Goal: Task Accomplishment & Management: Manage account settings

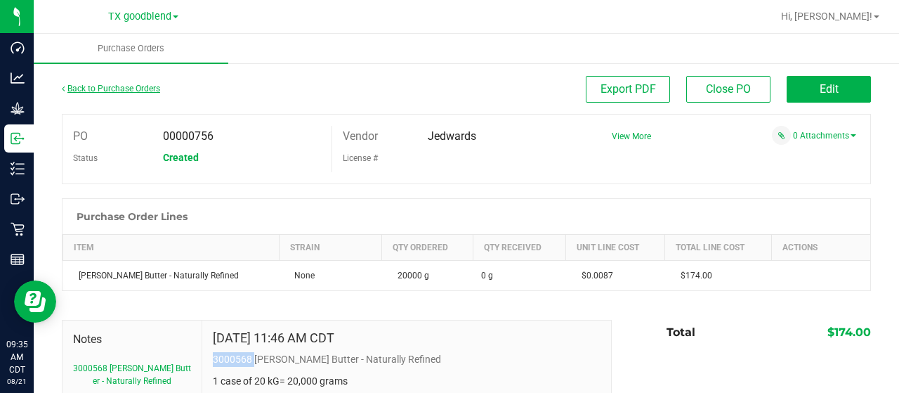
click at [104, 89] on link "Back to Purchase Orders" at bounding box center [111, 89] width 98 height 10
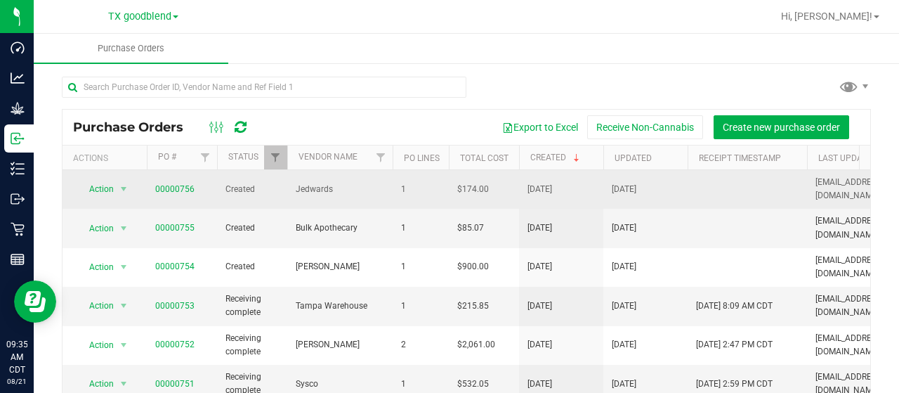
click at [467, 185] on span "$174.00" at bounding box center [473, 189] width 32 height 13
copy span "$174.00"
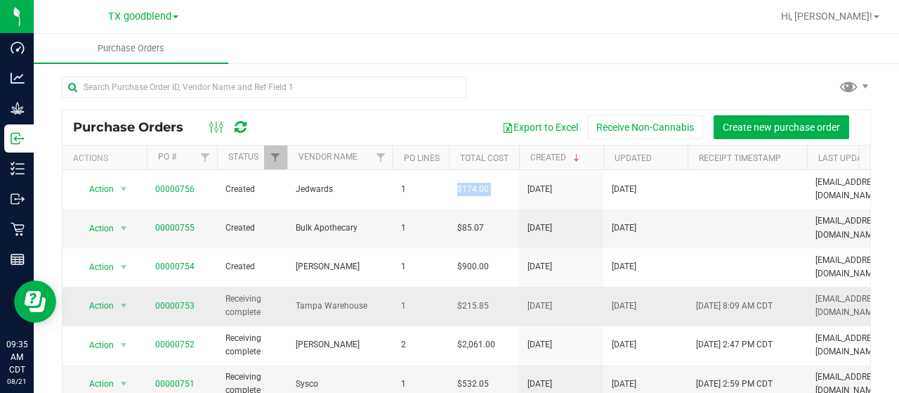
click at [369, 287] on td "Tampa Warehouse" at bounding box center [339, 306] width 105 height 39
click at [469, 221] on span "$85.07" at bounding box center [470, 227] width 27 height 13
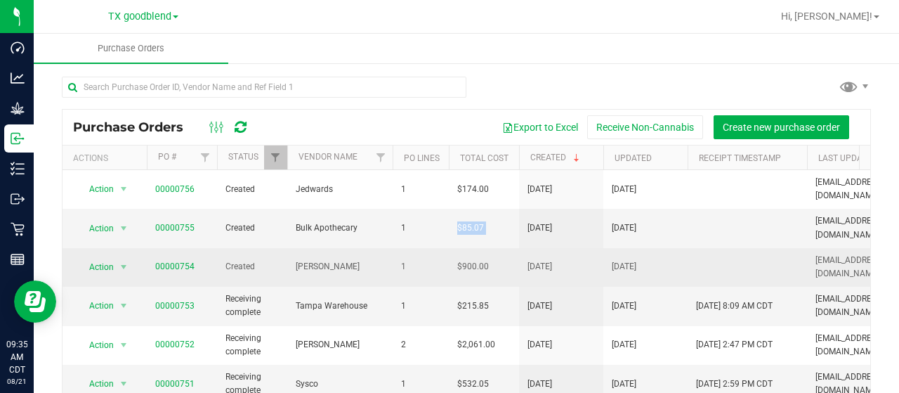
copy span "$85.07"
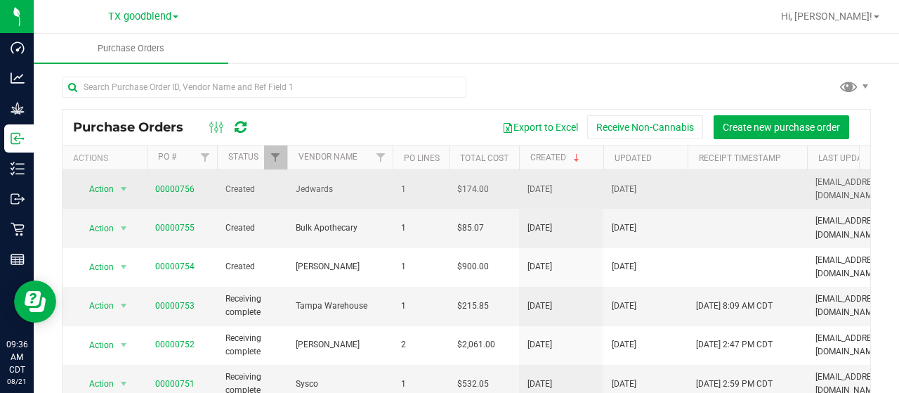
click at [308, 176] on td "Jedwards" at bounding box center [339, 189] width 105 height 39
copy span "Jedwards"
click at [185, 184] on link "00000756" at bounding box center [174, 189] width 39 height 10
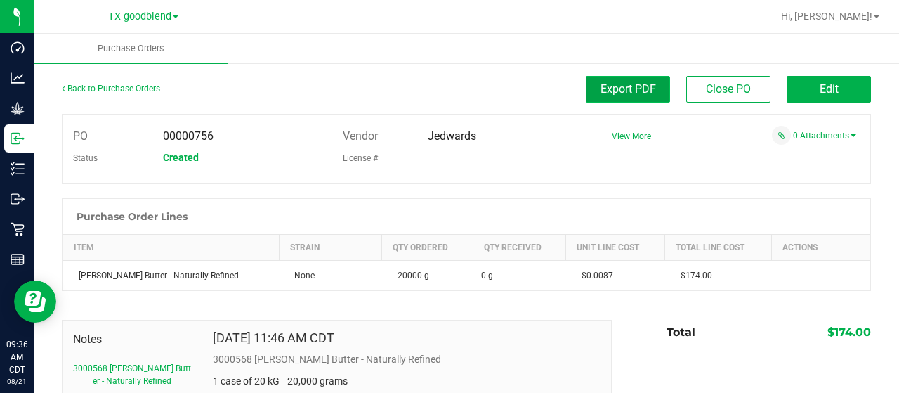
click at [629, 82] on span "Export PDF" at bounding box center [629, 88] width 56 height 13
